Goal: Information Seeking & Learning: Learn about a topic

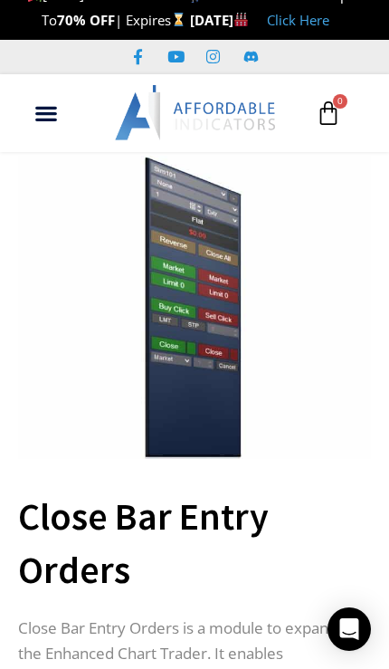
scroll to position [23, 0]
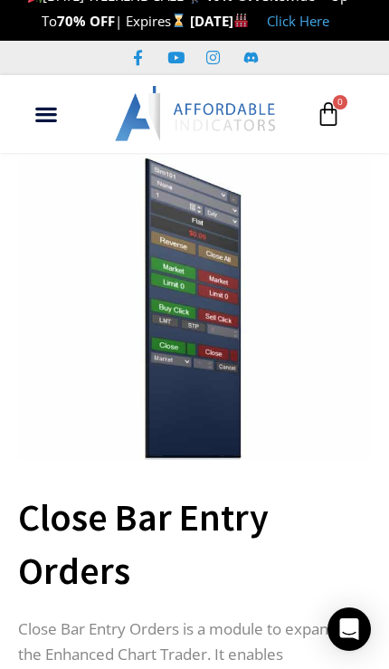
click at [180, 360] on img at bounding box center [194, 308] width 353 height 303
click at [169, 358] on img at bounding box center [194, 308] width 353 height 303
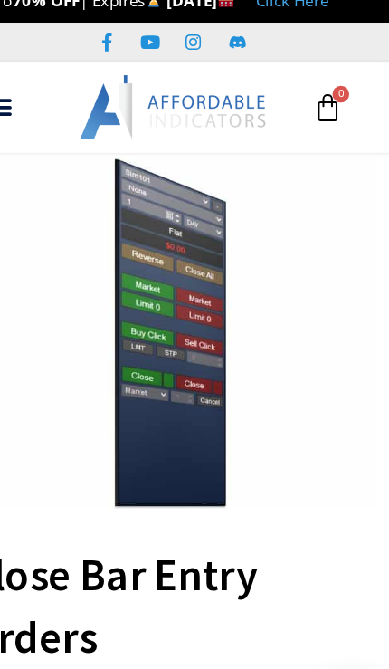
click at [53, 199] on img at bounding box center [194, 308] width 353 height 303
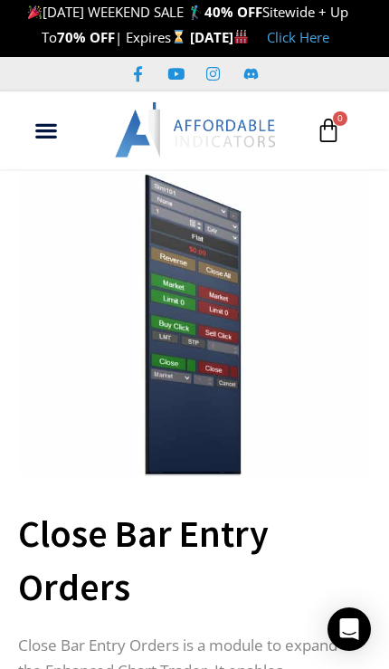
scroll to position [0, 0]
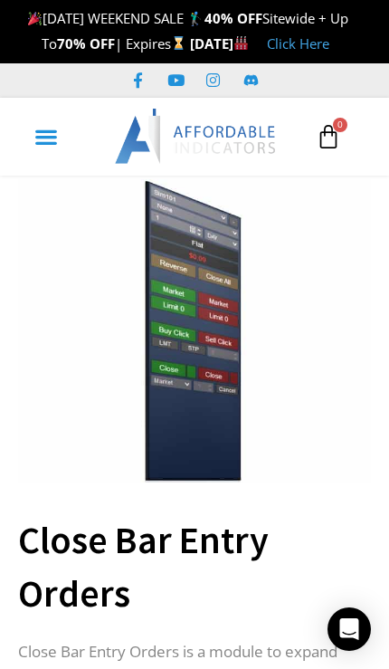
click at [45, 141] on div "Menu Toggle" at bounding box center [46, 136] width 34 height 35
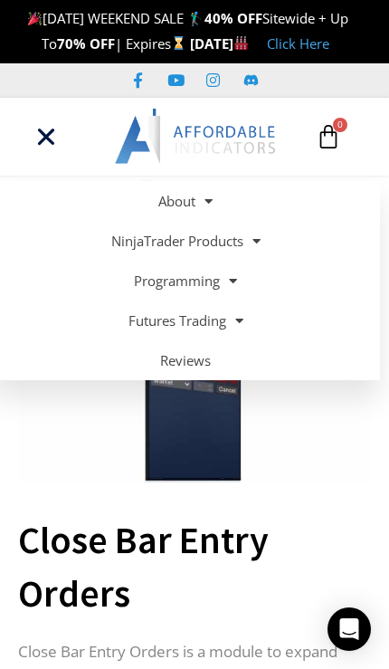
click at [92, 436] on img at bounding box center [194, 330] width 353 height 303
click at [88, 442] on img at bounding box center [194, 330] width 353 height 303
click at [34, 149] on icon "Menu Toggle" at bounding box center [46, 137] width 24 height 24
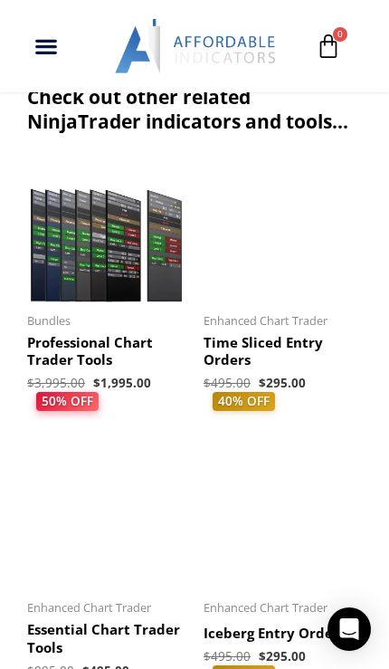
scroll to position [5568, 0]
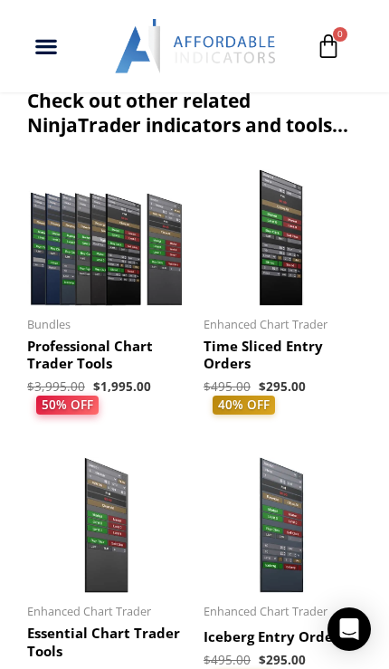
click at [78, 231] on img at bounding box center [106, 237] width 158 height 137
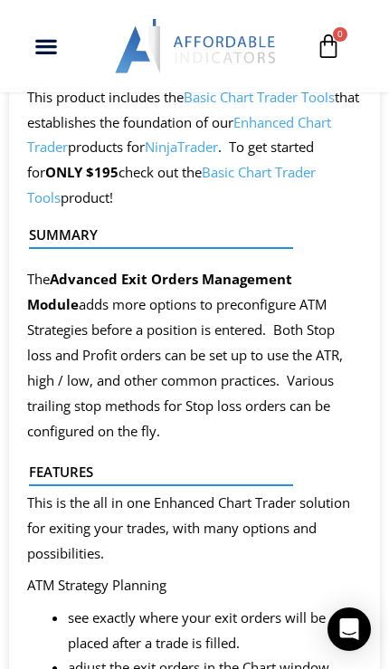
scroll to position [1250, 0]
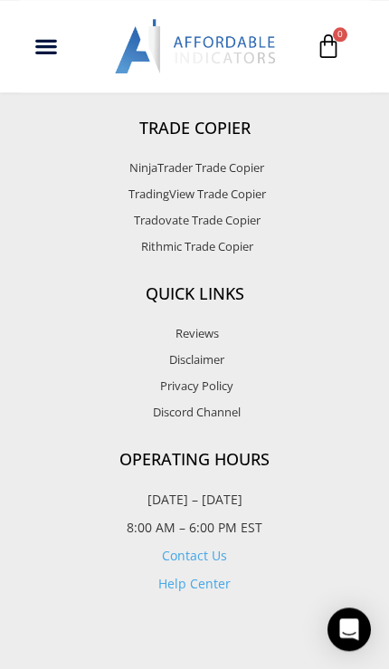
scroll to position [5772, 0]
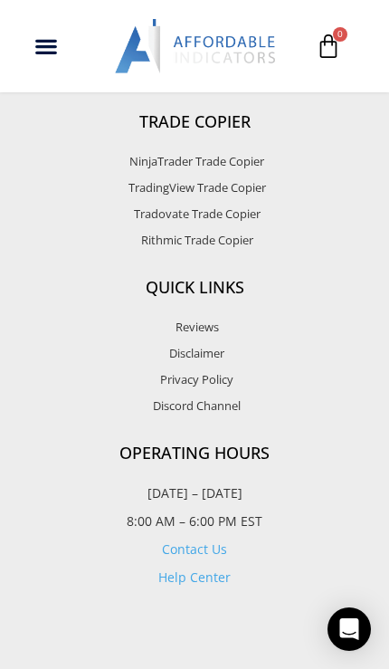
click at [327, 40] on icon at bounding box center [328, 46] width 25 height 25
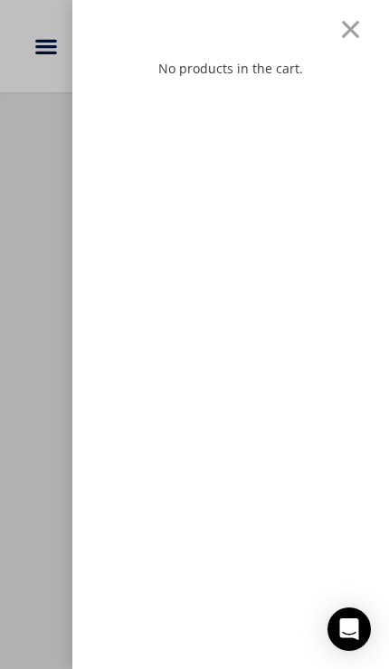
click at [32, 73] on div "No products in the cart." at bounding box center [194, 334] width 389 height 669
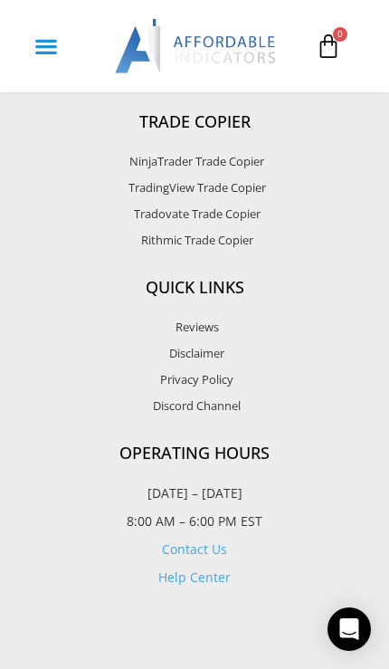
click at [60, 40] on div "Menu Toggle" at bounding box center [46, 46] width 34 height 35
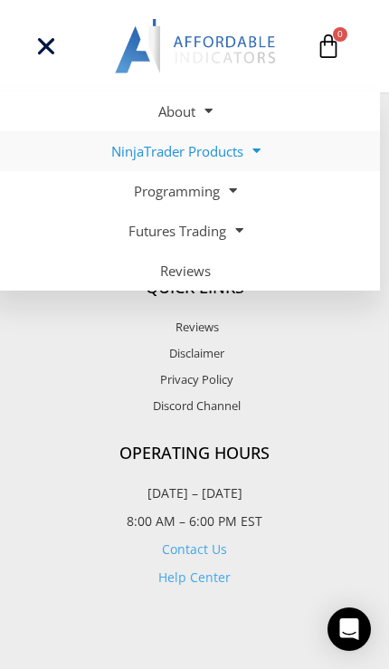
click at [135, 150] on link "NinjaTrader Products" at bounding box center [185, 151] width 389 height 40
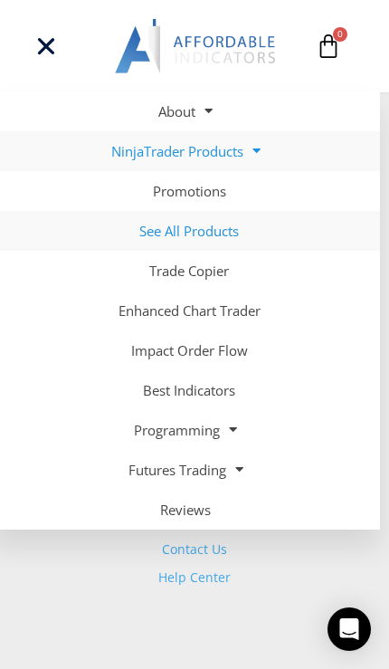
click at [158, 226] on link "See All Products" at bounding box center [185, 231] width 389 height 40
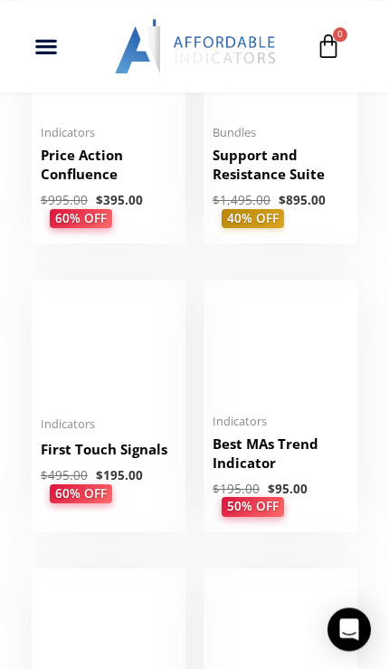
scroll to position [2972, 0]
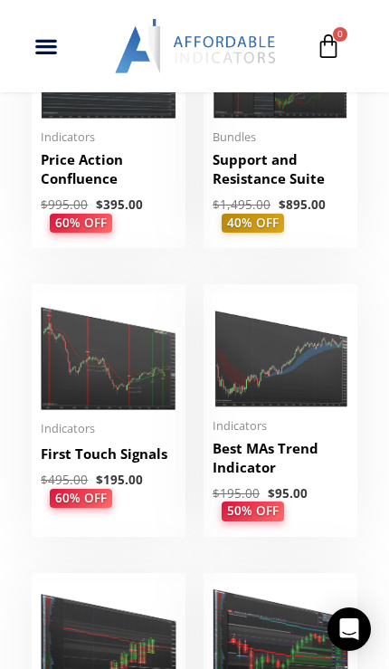
click at [312, 388] on img at bounding box center [281, 350] width 136 height 114
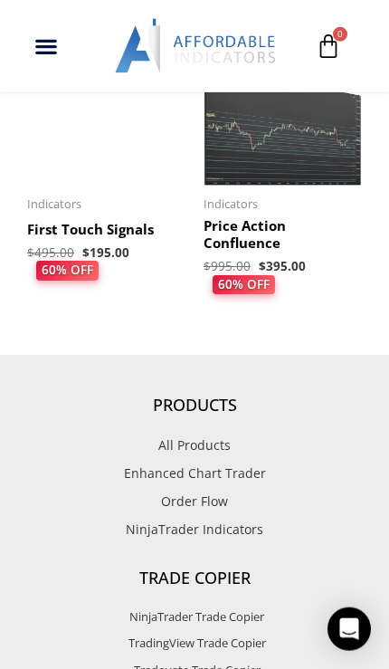
scroll to position [3987, 0]
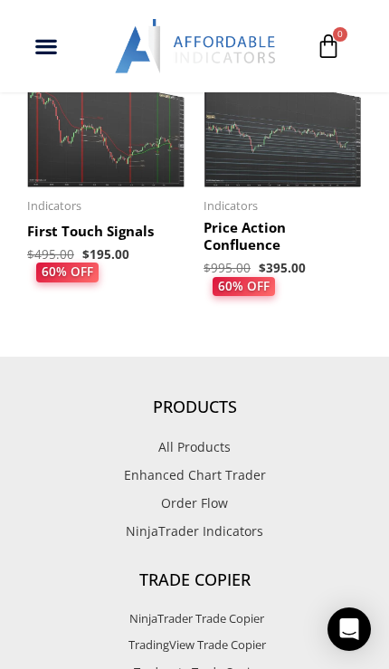
click at [244, 536] on span "NinjaTrader Indicators" at bounding box center [195, 532] width 138 height 24
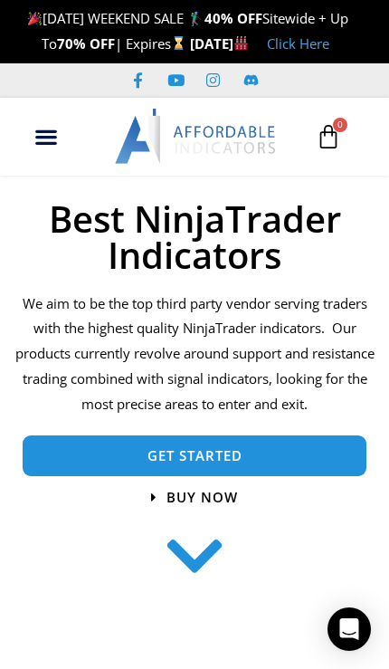
click at [70, 42] on strong "70% OFF" at bounding box center [86, 43] width 58 height 18
click at [76, 13] on span "[DATE] WEEKEND SALE 🏌️‍♂️ 40% OFF Sitewide + Up To 70% OFF | Expires" at bounding box center [185, 30] width 325 height 43
click at [235, 43] on strong "[DATE]" at bounding box center [219, 43] width 59 height 18
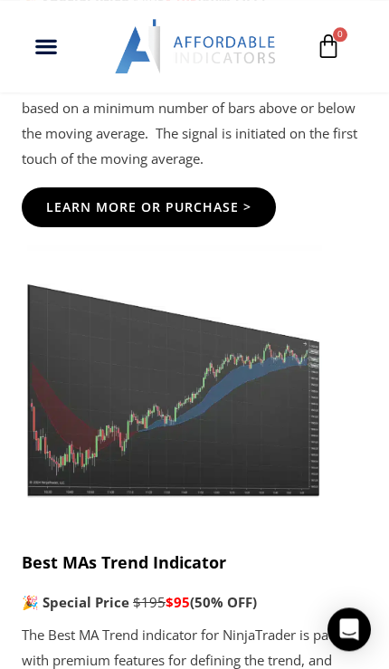
scroll to position [6087, 0]
click at [185, 325] on img at bounding box center [172, 371] width 301 height 252
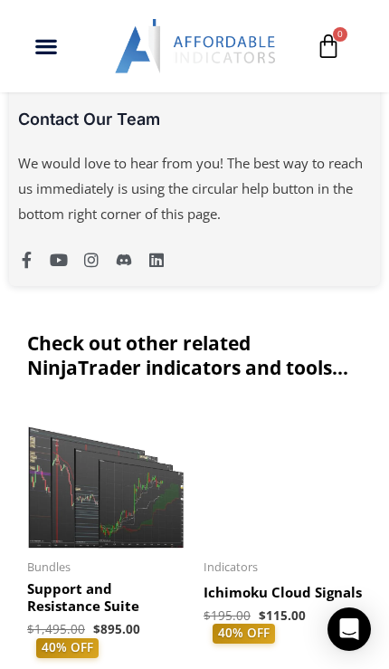
scroll to position [3447, 0]
